Goal: Contribute content: Submit feedback/report problem

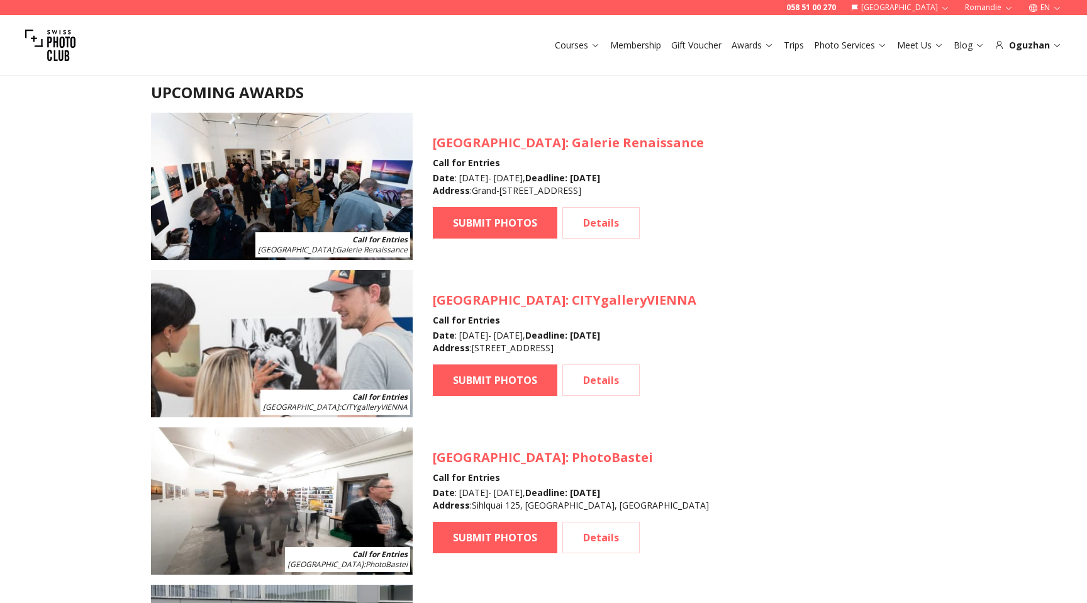
scroll to position [1160, 0]
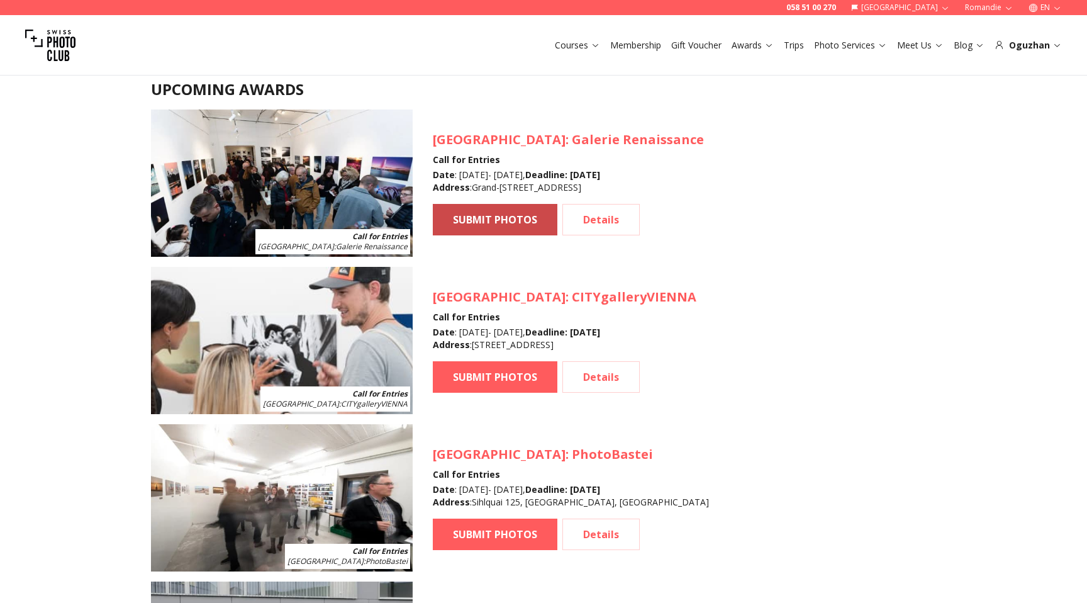
click at [500, 221] on link "SUBMIT PHOTOS" at bounding box center [495, 219] width 125 height 31
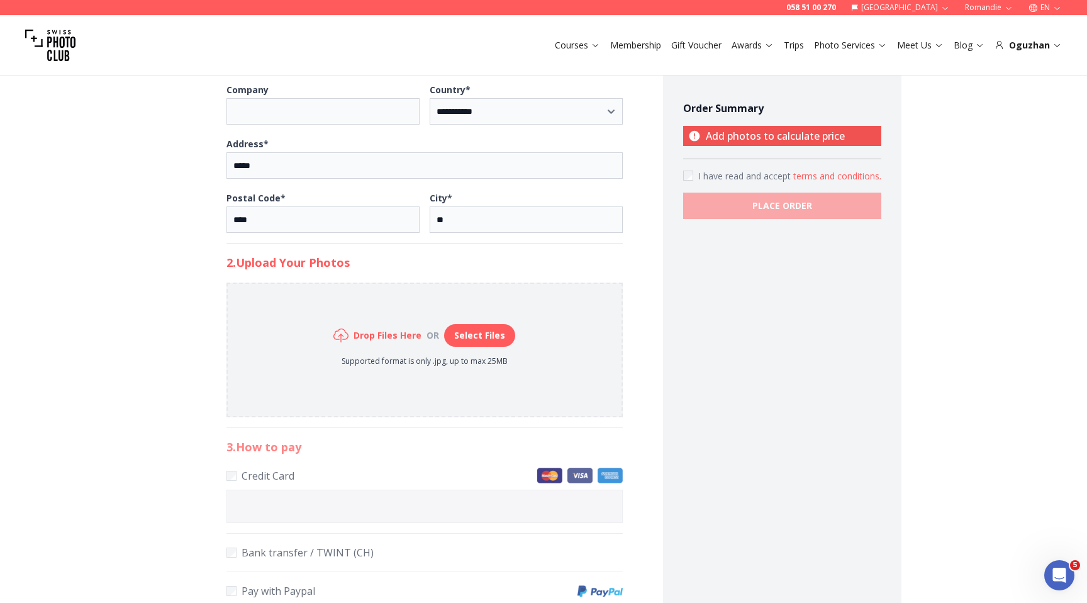
click at [482, 330] on button "Select Files" at bounding box center [479, 335] width 71 height 23
type input "**********"
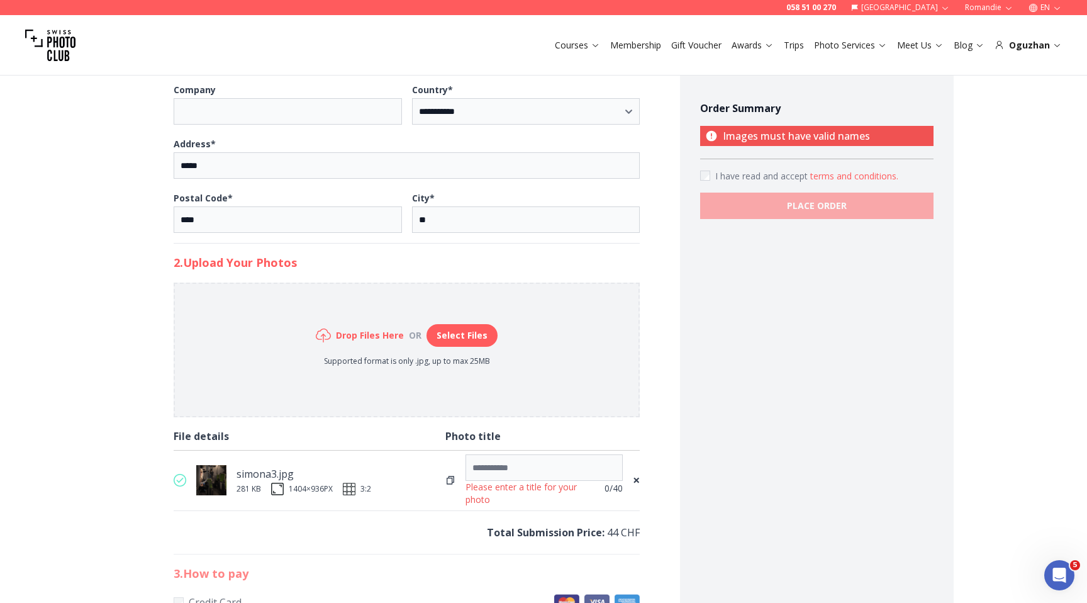
click at [454, 483] on icon at bounding box center [450, 480] width 10 height 10
type input "*******"
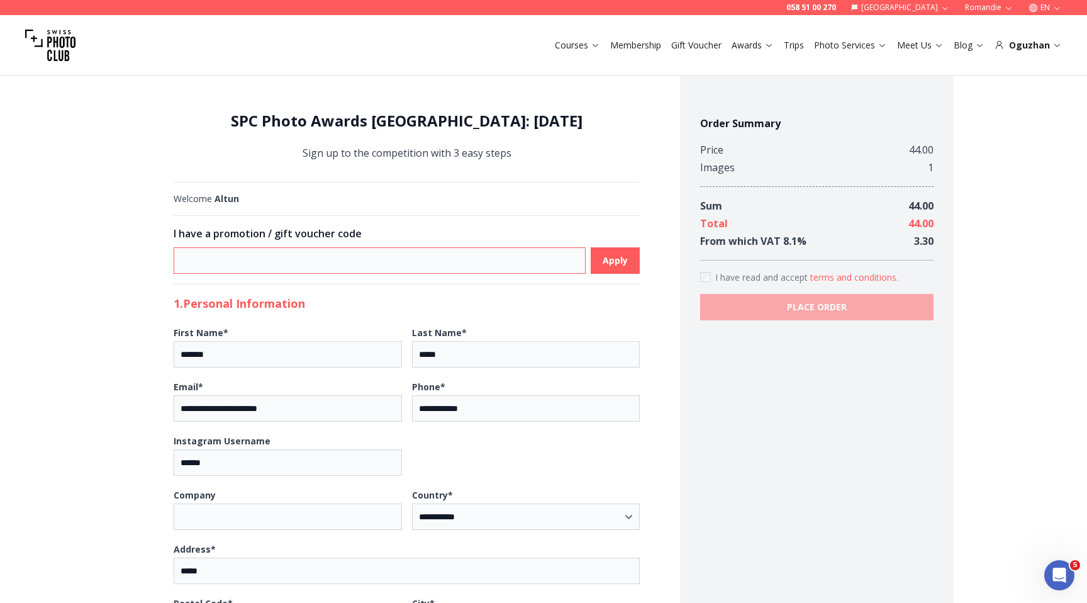
click at [219, 252] on input at bounding box center [380, 260] width 413 height 26
paste input "**********"
type input "**********"
click at [619, 260] on b "Apply" at bounding box center [615, 260] width 25 height 13
click at [255, 260] on input "**********" at bounding box center [380, 260] width 413 height 26
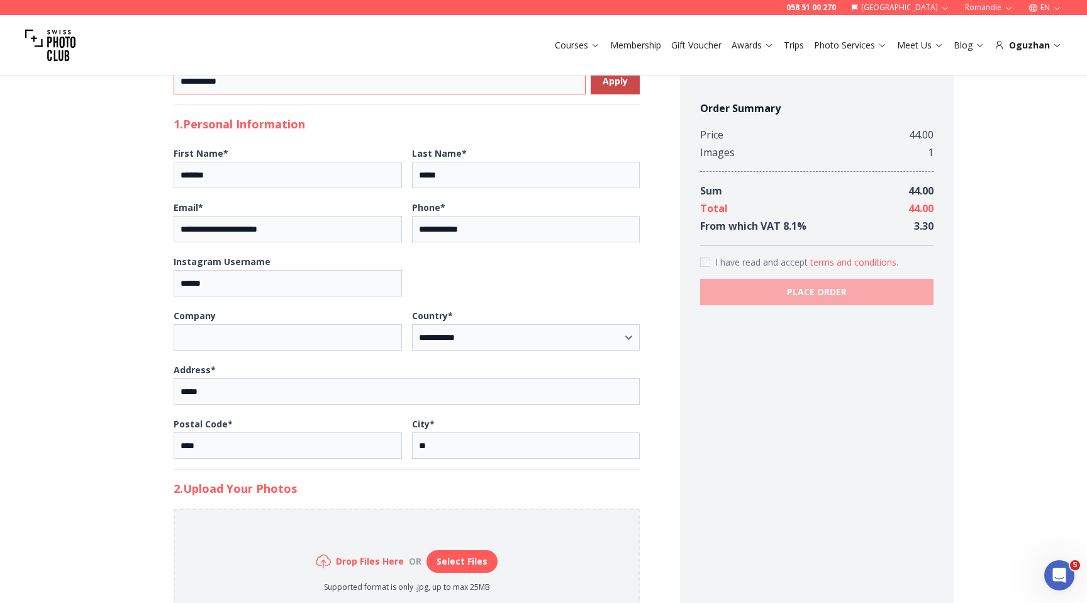
scroll to position [906, 0]
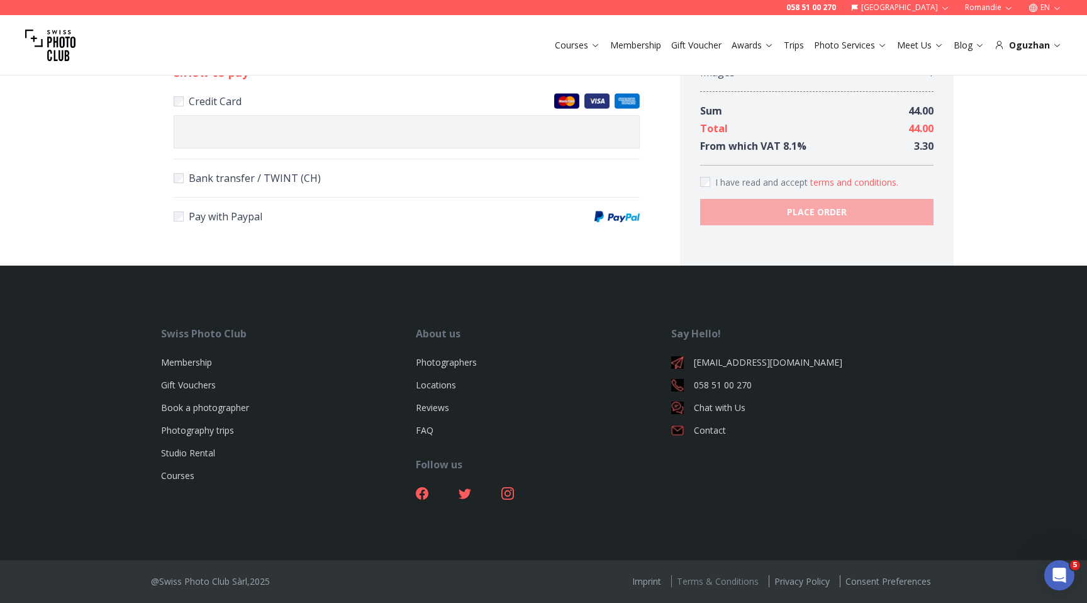
click at [727, 583] on link "Terms & Conditions" at bounding box center [717, 581] width 92 height 12
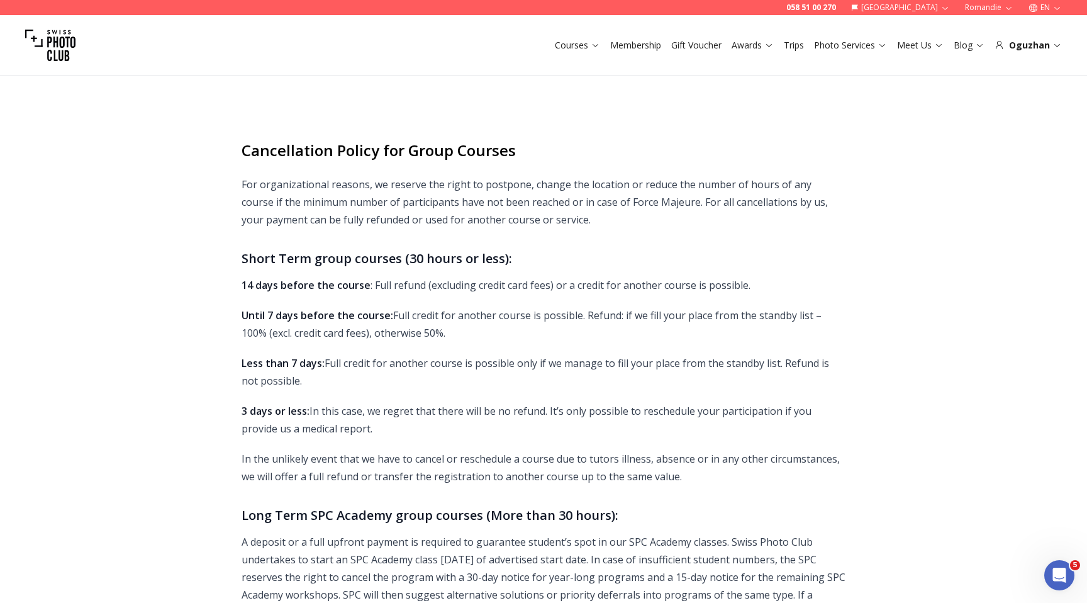
scroll to position [1749, 0]
click at [306, 279] on strong "14 days before the course" at bounding box center [306, 286] width 129 height 14
click at [440, 277] on p "14 days before the course : Full refund (excluding credit card fees) or a credi…" at bounding box center [544, 286] width 604 height 18
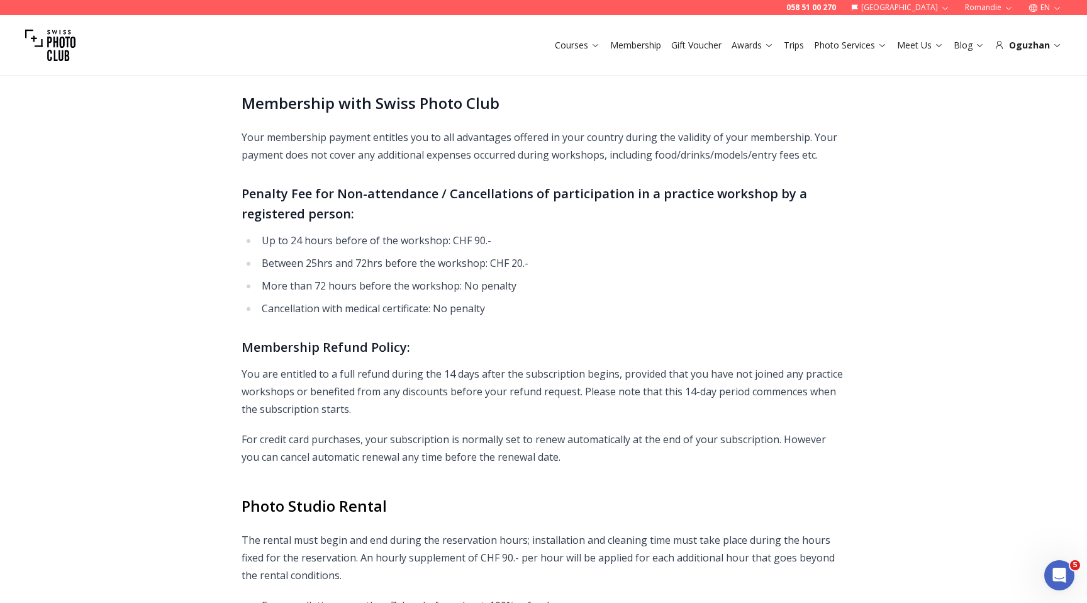
scroll to position [6696, 0]
drag, startPoint x: 262, startPoint y: 269, endPoint x: 539, endPoint y: 267, distance: 277.5
click at [539, 276] on li "More than 72 hours before the workshop: No penalty" at bounding box center [552, 285] width 588 height 18
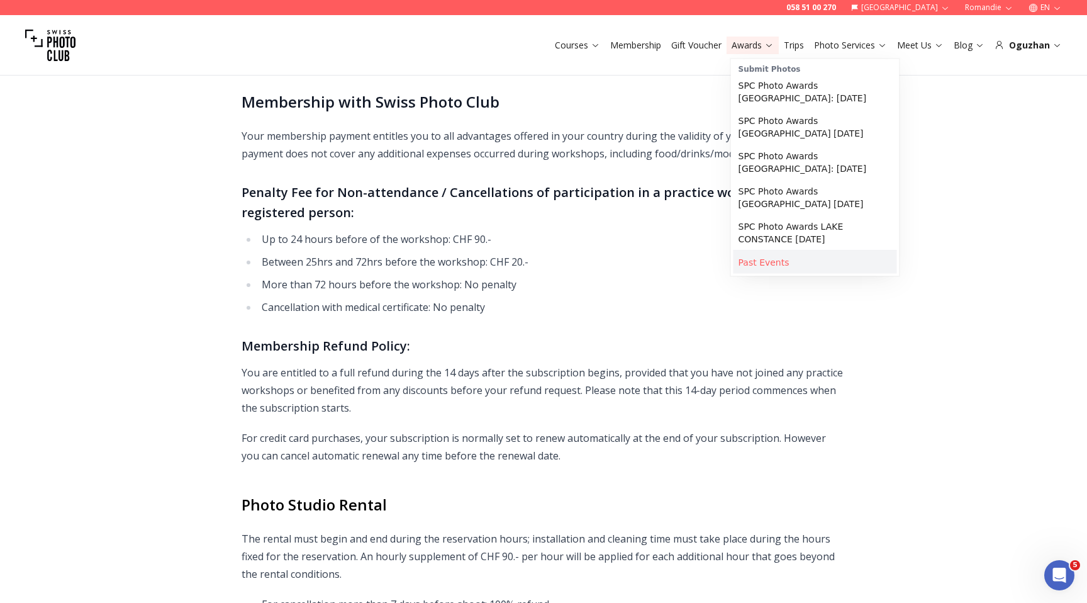
click at [778, 262] on link "Past Events" at bounding box center [816, 262] width 164 height 23
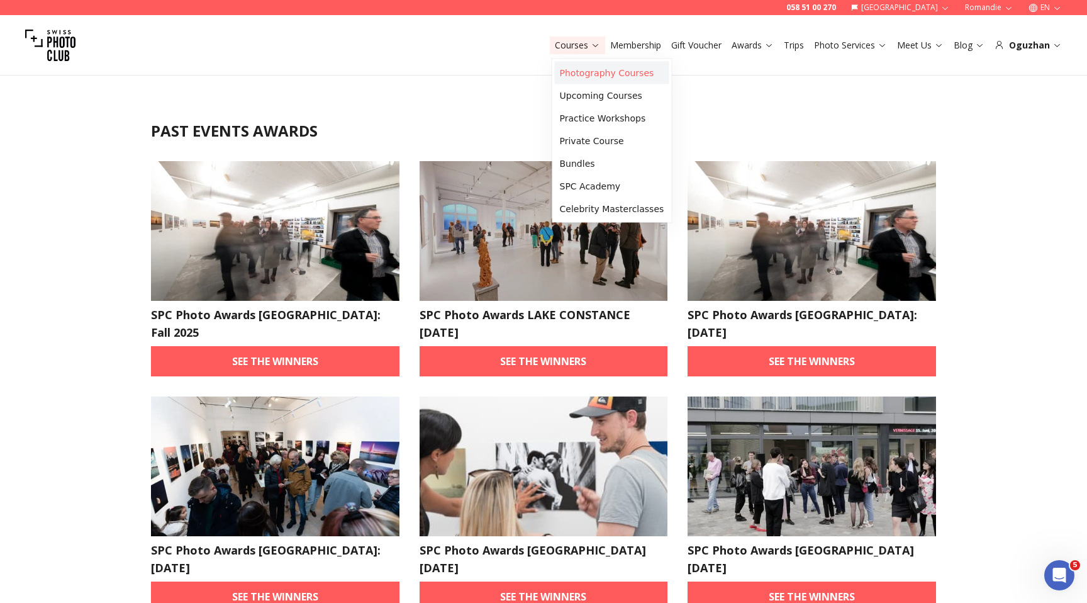
click at [589, 72] on link "Photography Courses" at bounding box center [612, 73] width 115 height 23
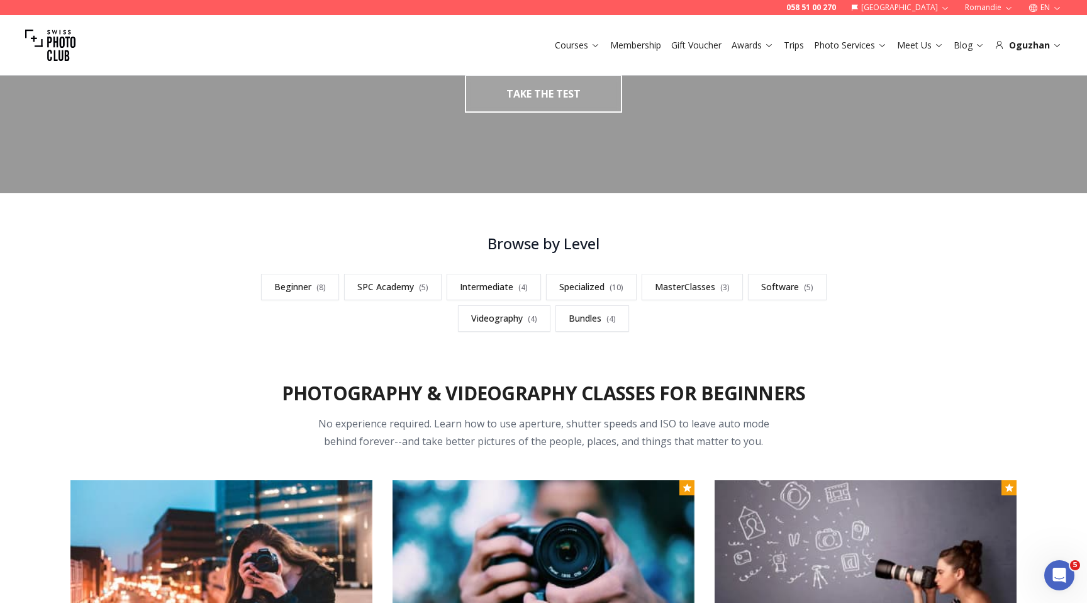
scroll to position [350, 0]
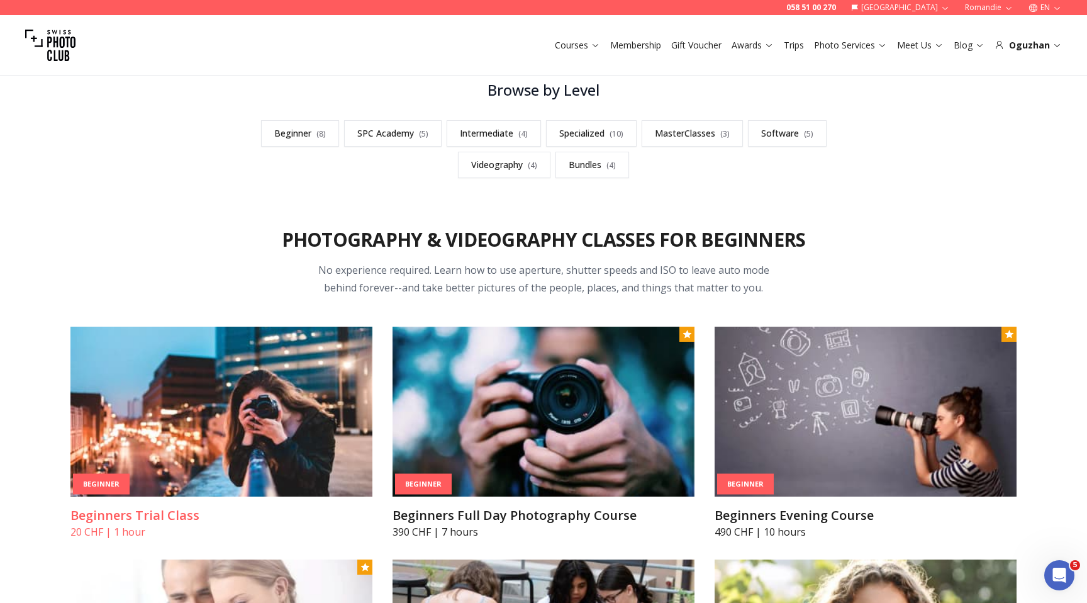
click at [219, 426] on img at bounding box center [221, 412] width 302 height 170
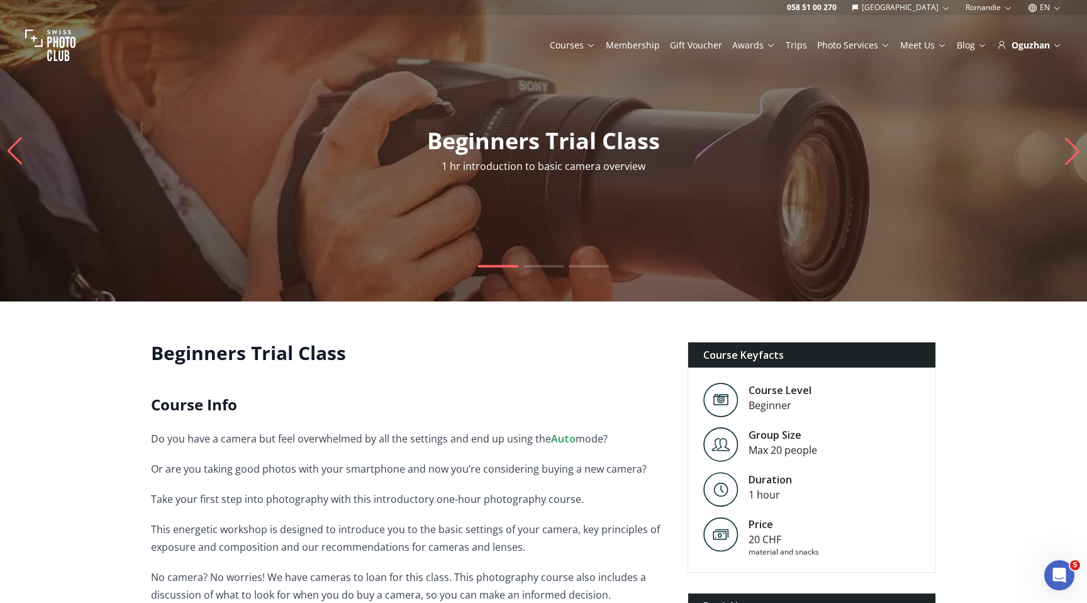
click at [1038, 8] on button "EN" at bounding box center [1045, 7] width 44 height 15
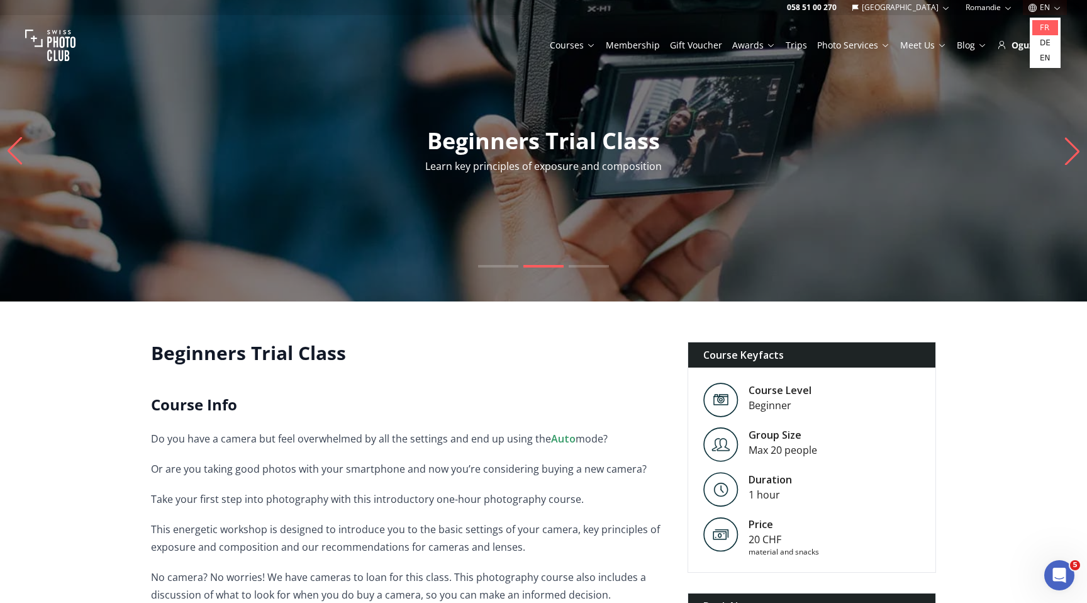
click at [1041, 23] on link "fr" at bounding box center [1046, 27] width 26 height 15
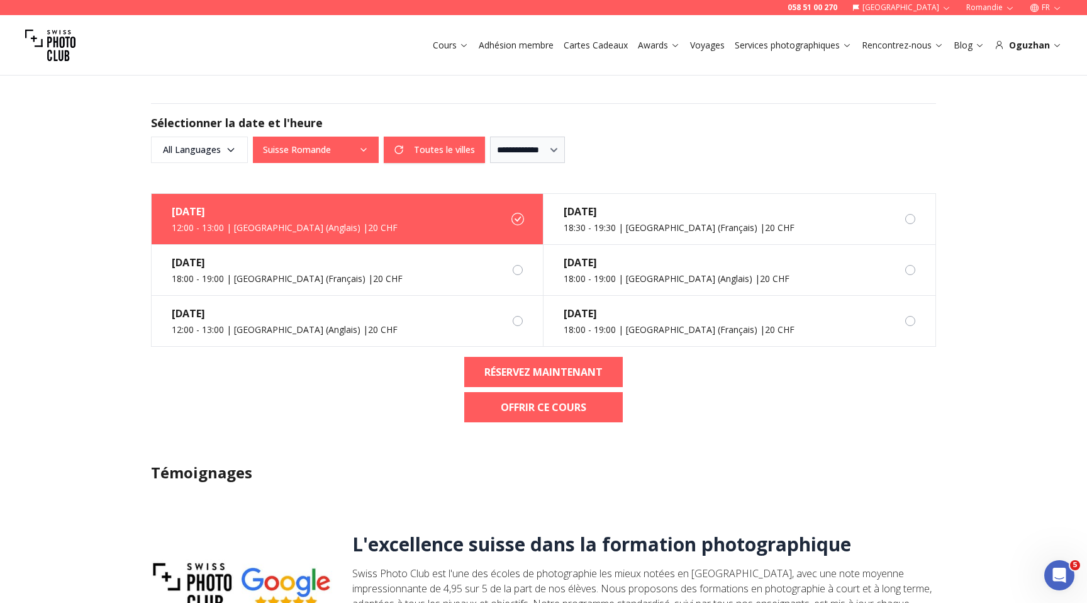
scroll to position [671, 0]
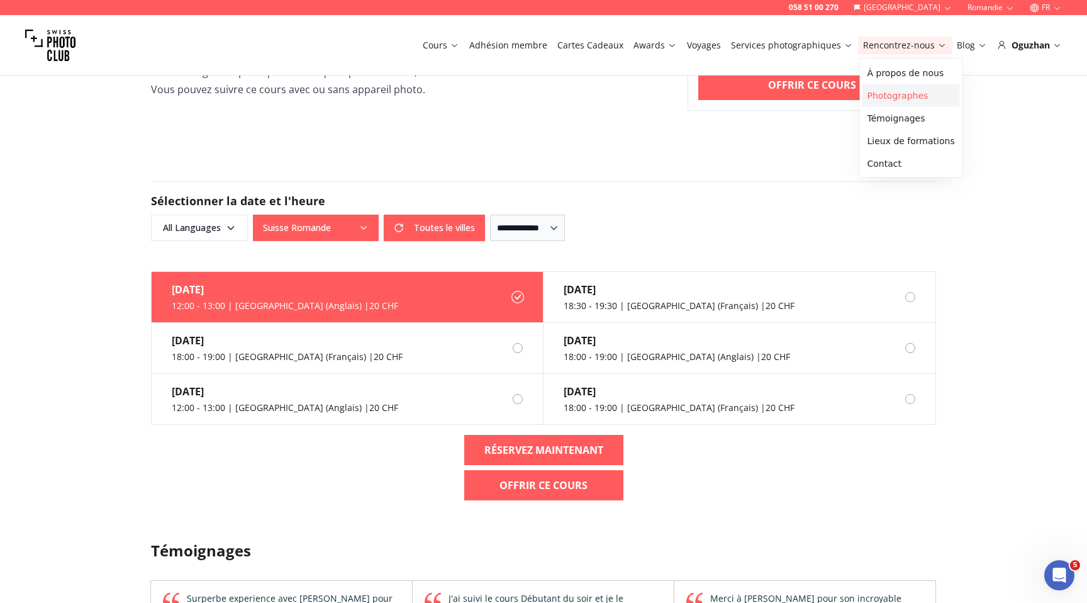
click at [886, 98] on link "Photographes" at bounding box center [912, 95] width 98 height 23
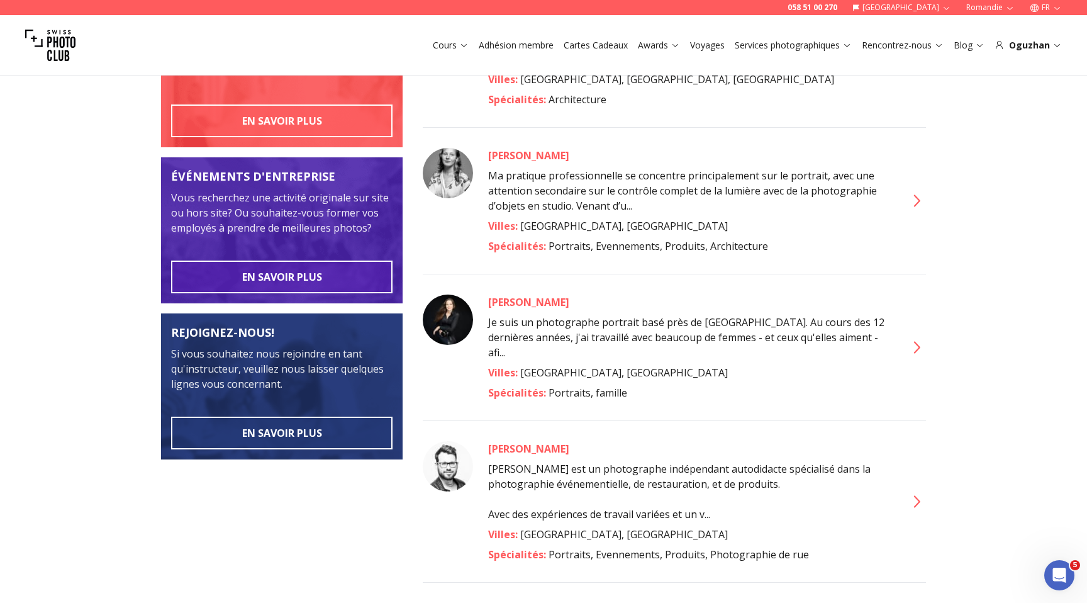
scroll to position [325, 0]
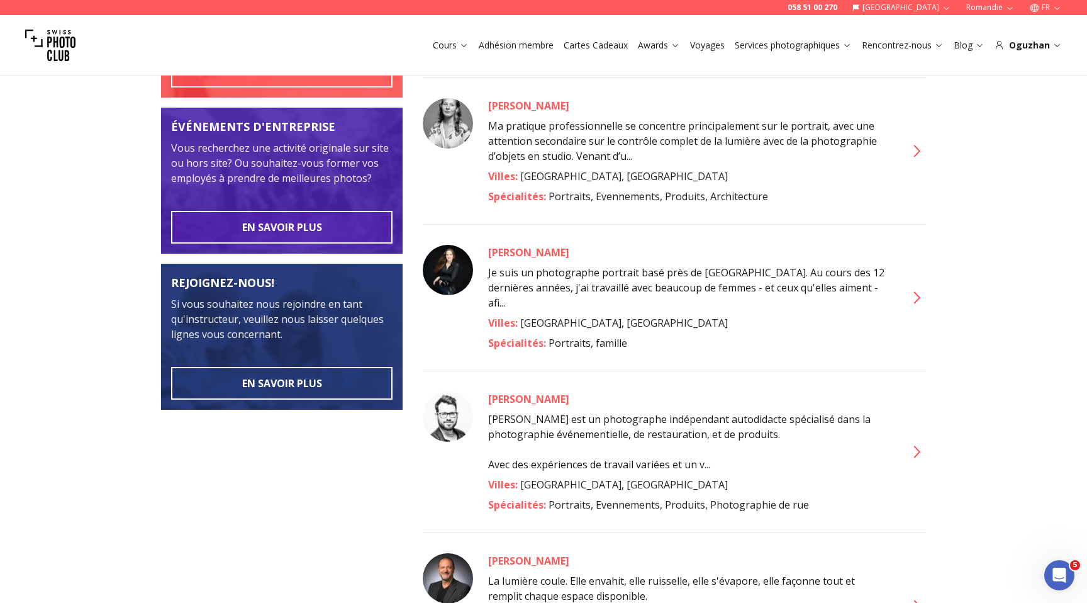
click at [500, 245] on div "Amber Roberts" at bounding box center [689, 252] width 403 height 15
